Goal: Task Accomplishment & Management: Manage account settings

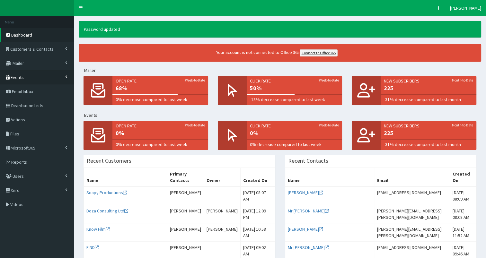
click at [12, 76] on span "Events" at bounding box center [17, 78] width 13 height 6
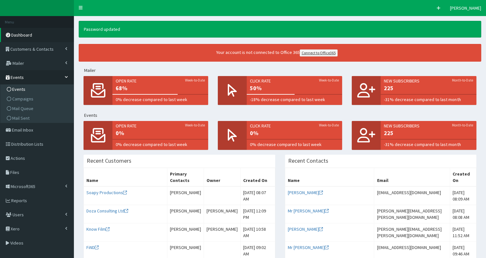
click at [17, 89] on span "Events" at bounding box center [18, 89] width 13 height 6
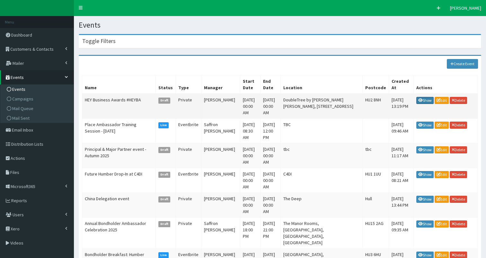
click at [428, 97] on link "Show" at bounding box center [424, 100] width 17 height 7
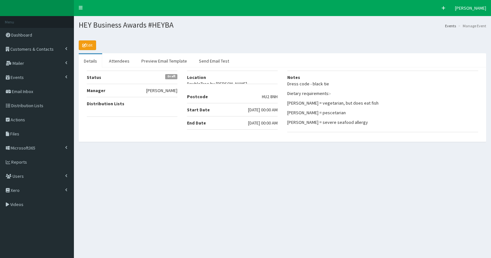
select select "50"
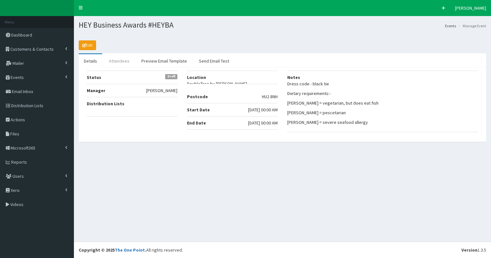
click at [115, 62] on link "Attendees" at bounding box center [119, 60] width 31 height 13
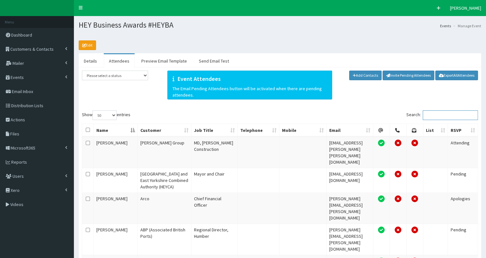
click at [434, 113] on input "Search:" at bounding box center [450, 115] width 55 height 10
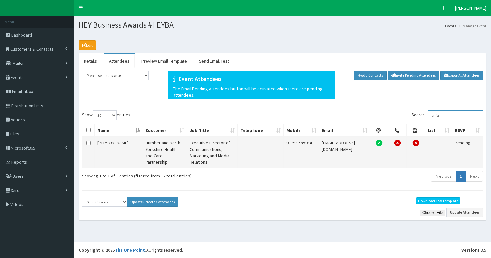
type input "anja"
click at [87, 142] on input "checkbox" at bounding box center [88, 143] width 4 height 4
checkbox input "true"
click at [105, 203] on select "Select Status Apologies Attended Attending Cancelled Declined Did Not Attend In…" at bounding box center [104, 202] width 45 height 10
select select "Apologies"
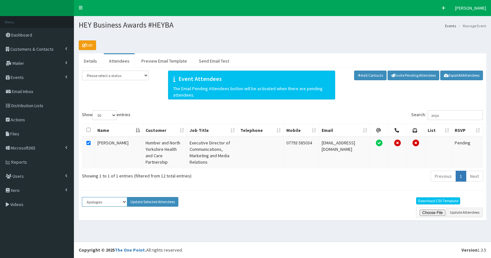
click at [82, 197] on select "Select Status Apologies Attended Attending Cancelled Declined Did Not Attend In…" at bounding box center [104, 202] width 45 height 10
click at [161, 201] on button "Update Selected Attendees" at bounding box center [152, 202] width 51 height 10
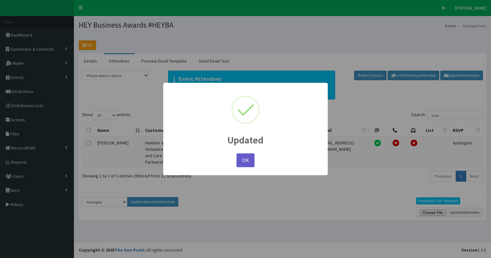
click at [241, 157] on button "OK" at bounding box center [245, 161] width 18 height 14
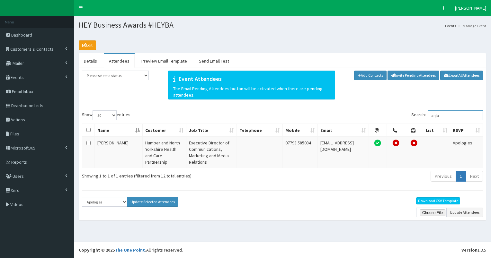
drag, startPoint x: 434, startPoint y: 112, endPoint x: 473, endPoint y: 111, distance: 38.5
click at [473, 111] on input "anja" at bounding box center [454, 115] width 55 height 10
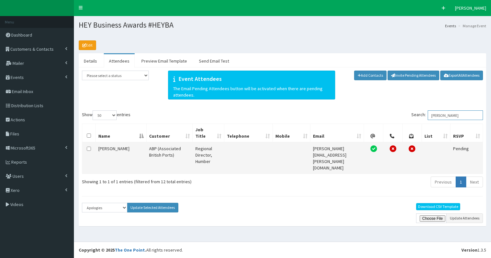
type input "andrew"
click at [89, 147] on input "checkbox" at bounding box center [89, 149] width 4 height 4
checkbox input "true"
click at [96, 203] on select "Select Status Apologies Attended Attending Cancelled Declined Did Not Attend In…" at bounding box center [104, 208] width 45 height 10
select select "Attending"
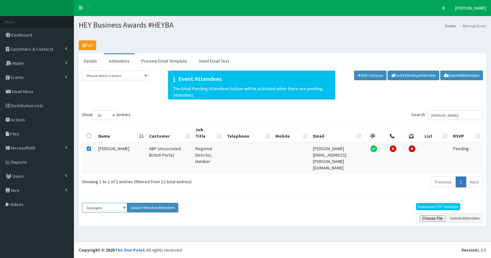
click at [82, 203] on select "Select Status Apologies Attended Attending Cancelled Declined Did Not Attend In…" at bounding box center [104, 208] width 45 height 10
click at [145, 203] on button "Update Selected Attendees" at bounding box center [152, 208] width 51 height 10
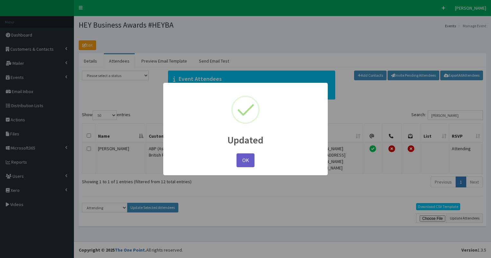
drag, startPoint x: 247, startPoint y: 159, endPoint x: 252, endPoint y: 155, distance: 6.6
click at [247, 158] on button "OK" at bounding box center [245, 161] width 18 height 14
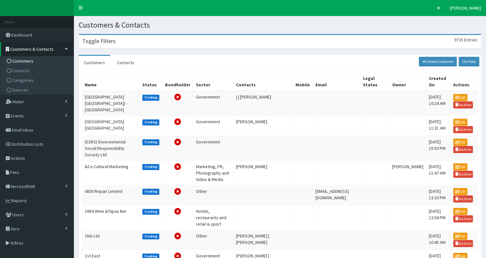
drag, startPoint x: 126, startPoint y: 40, endPoint x: 116, endPoint y: 47, distance: 11.7
click at [126, 40] on div "Toggle Filters 9725 Entries" at bounding box center [280, 41] width 402 height 13
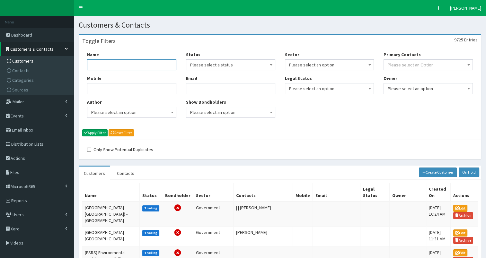
click at [104, 65] on input "Name" at bounding box center [131, 64] width 89 height 11
type input "edenic"
click at [91, 130] on button "Apply Filter" at bounding box center [94, 132] width 25 height 7
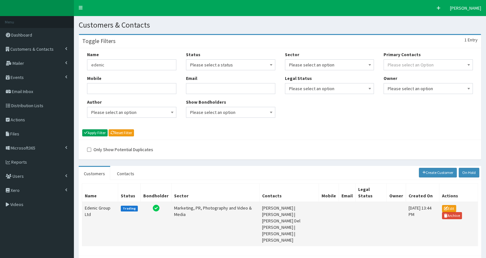
click at [96, 208] on td "Edenic Group Ltd" at bounding box center [100, 224] width 36 height 44
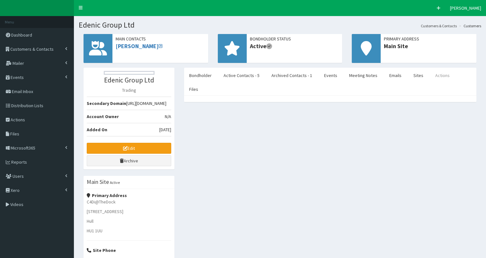
click at [432, 76] on link "Actions" at bounding box center [442, 75] width 25 height 13
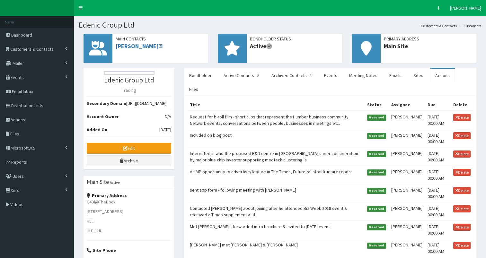
click at [227, 111] on td "Request for b-roll film - short clips that represent the Humber business commun…" at bounding box center [275, 120] width 177 height 19
select select
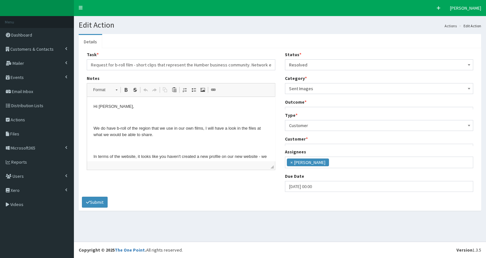
scroll to position [4, 0]
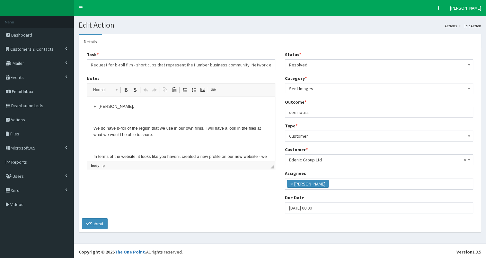
click at [94, 106] on p "Hi [PERSON_NAME]," at bounding box center [180, 106] width 175 height 7
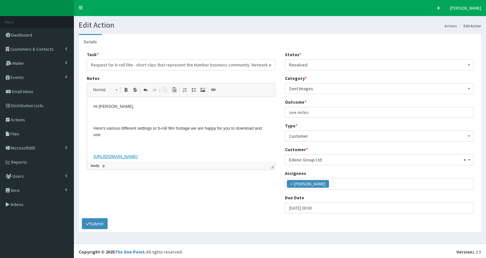
scroll to position [193, 0]
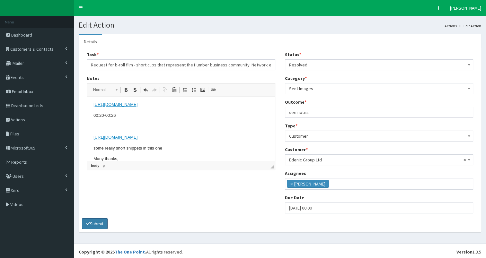
click at [99, 222] on button "Submit" at bounding box center [95, 223] width 26 height 11
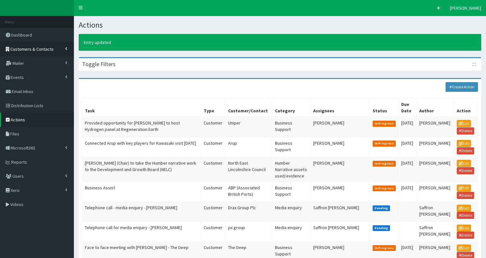
click at [26, 49] on span "Customers & Contacts" at bounding box center [31, 49] width 43 height 6
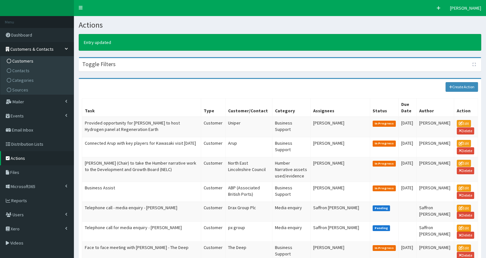
click at [24, 63] on span "Customers" at bounding box center [22, 61] width 21 height 6
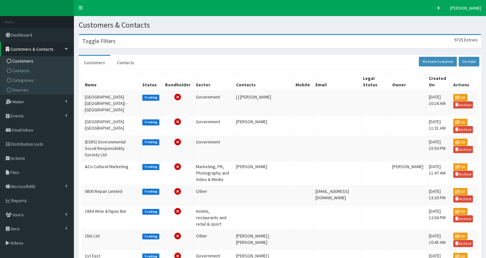
click at [100, 46] on div "Toggle Filters 9725 Entries" at bounding box center [280, 41] width 402 height 13
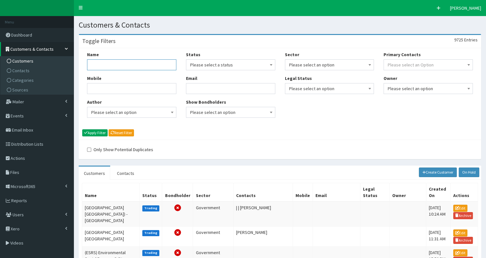
click at [97, 71] on div "Name Mobile Author Please select an option Developer Paige McGowan Diana Taylor…" at bounding box center [131, 86] width 99 height 71
type input "university of h"
click at [95, 132] on button "Apply Filter" at bounding box center [94, 132] width 25 height 7
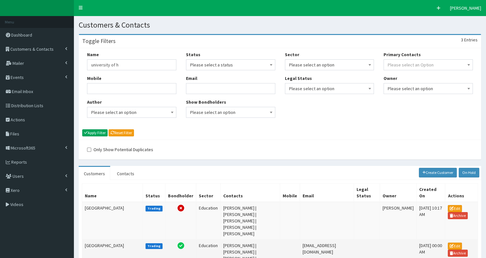
click at [101, 240] on td "[GEOGRAPHIC_DATA]" at bounding box center [112, 262] width 61 height 44
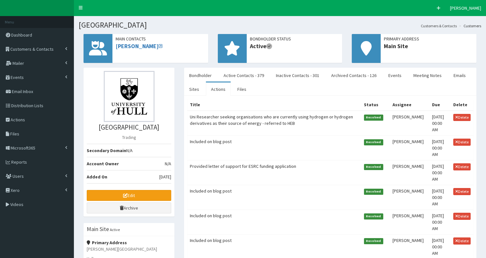
click at [232, 118] on td "Uni Researcher seeking organisations who are currently using hydrogen or hydrog…" at bounding box center [274, 123] width 174 height 25
select select
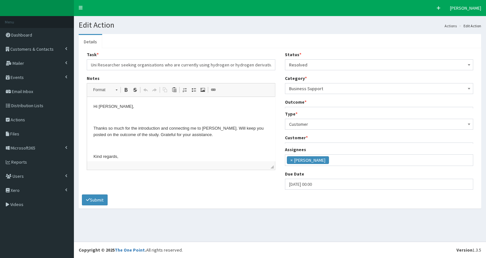
scroll to position [4, 0]
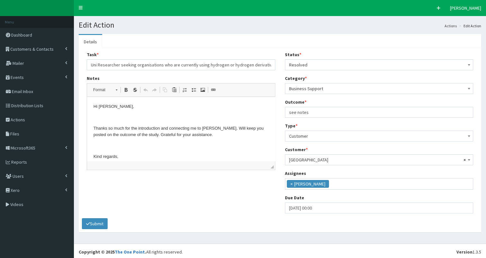
click at [94, 107] on p "Hi Lea," at bounding box center [180, 106] width 175 height 7
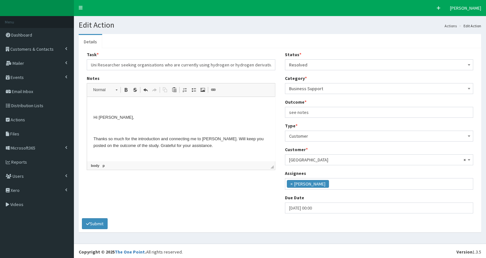
scroll to position [4, 0]
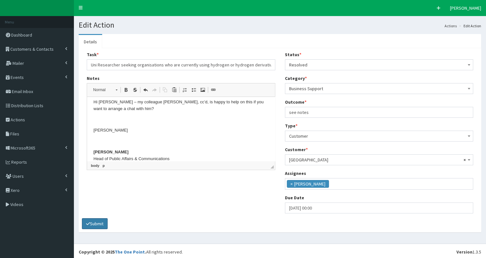
click at [93, 220] on button "Submit" at bounding box center [95, 223] width 26 height 11
